Goal: Transaction & Acquisition: Purchase product/service

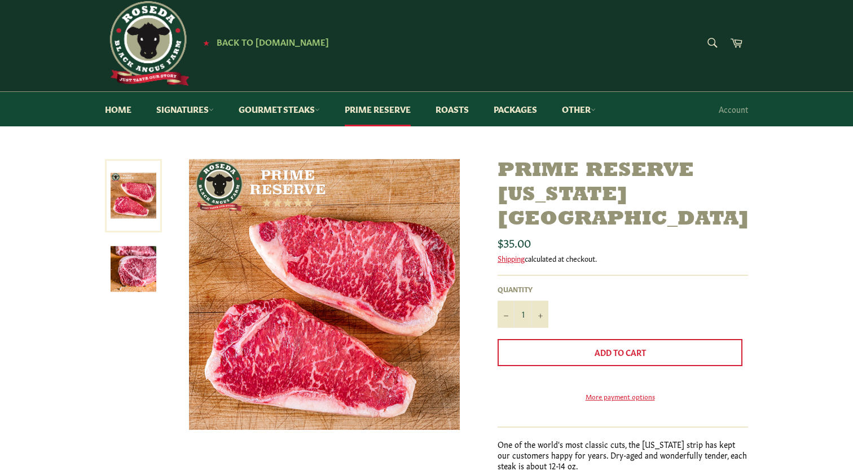
scroll to position [8, 0]
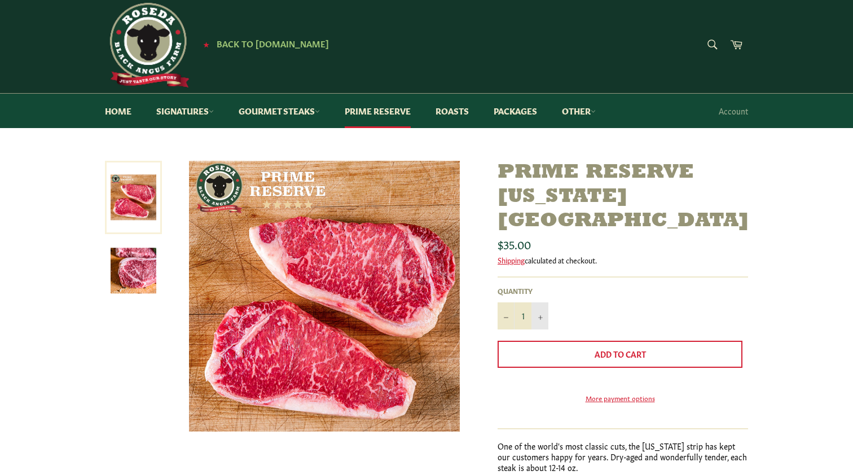
click at [539, 315] on icon "Increase item quantity by one" at bounding box center [540, 317] width 5 height 5
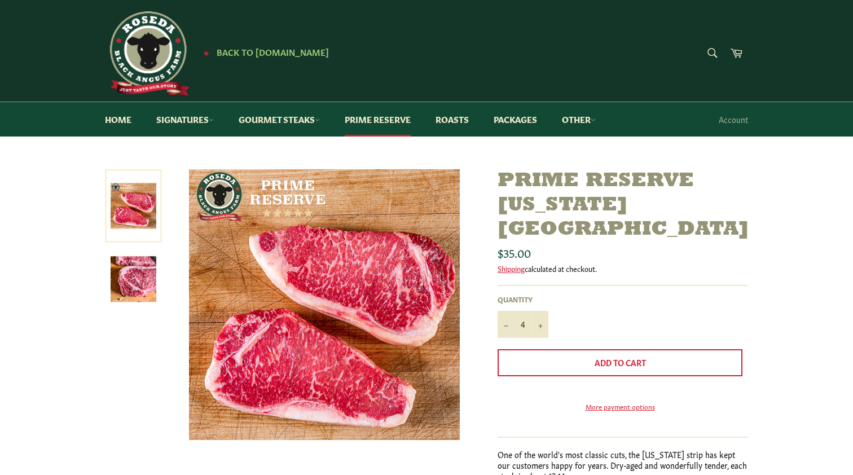
scroll to position [0, 0]
click at [505, 324] on icon "Reduce item quantity by one" at bounding box center [506, 326] width 5 height 5
type input "2"
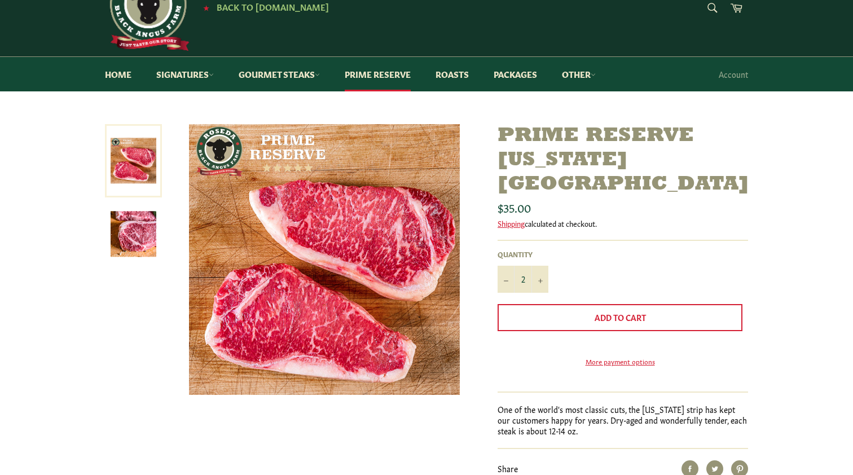
scroll to position [49, 0]
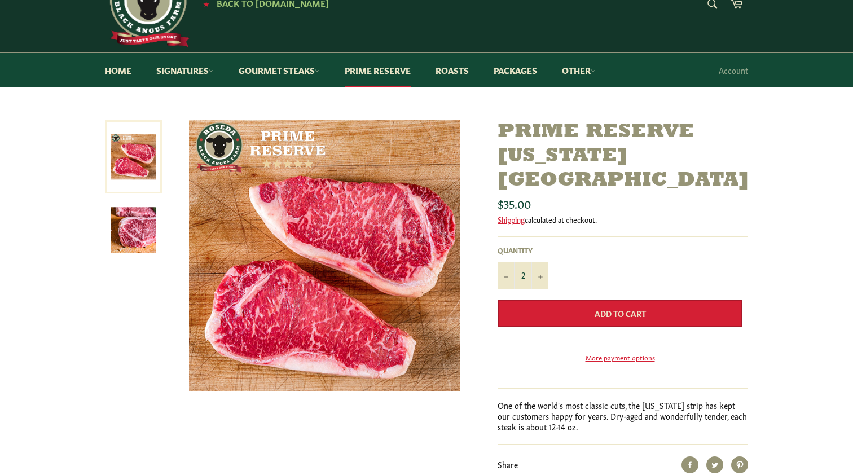
click at [623, 307] on span "Add to Cart" at bounding box center [619, 312] width 51 height 11
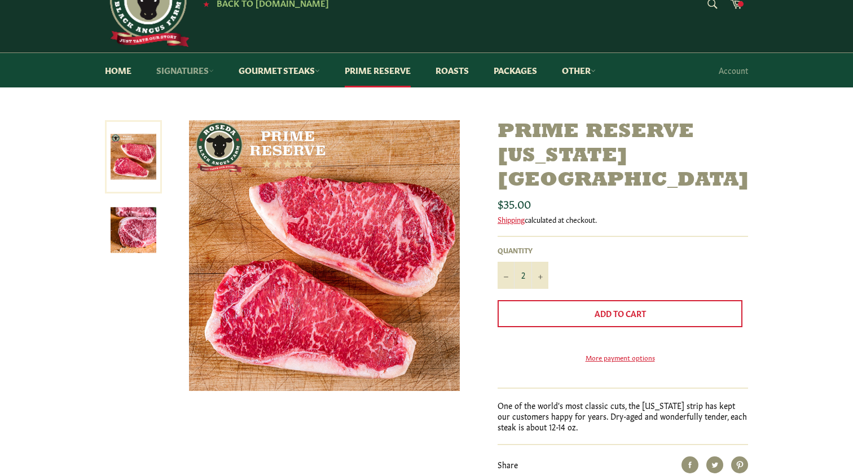
click at [195, 66] on link "Signatures" at bounding box center [185, 70] width 80 height 34
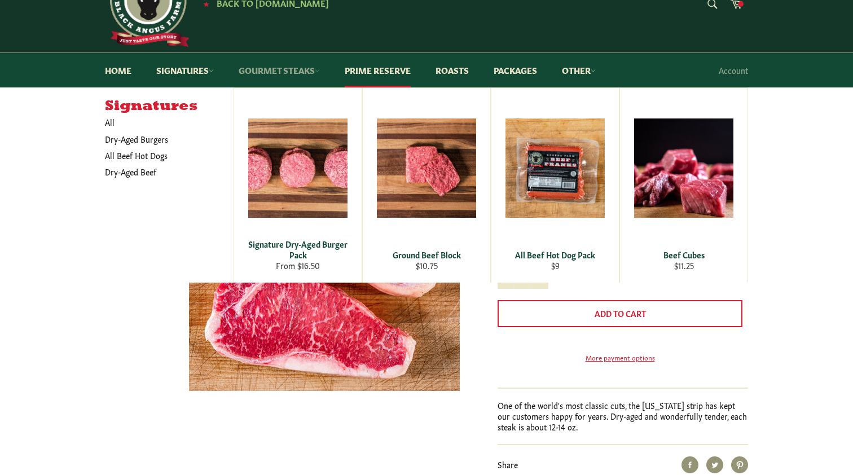
click at [287, 69] on link "Gourmet Steaks" at bounding box center [279, 70] width 104 height 34
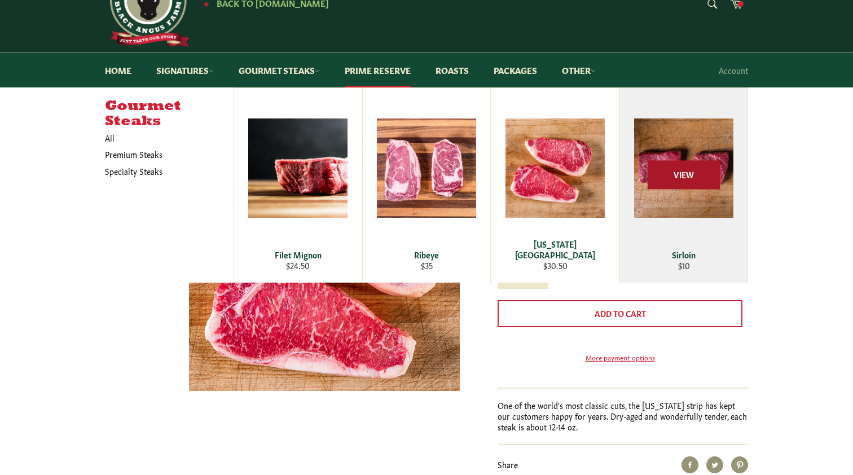
click at [666, 161] on span "View" at bounding box center [683, 175] width 72 height 29
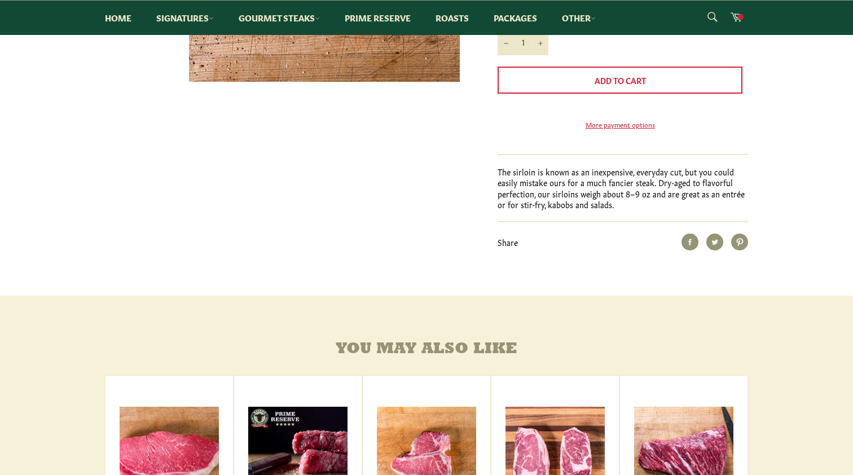
scroll to position [361, 0]
